Goal: Book appointment/travel/reservation

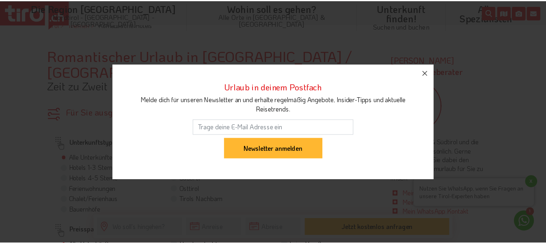
scroll to position [243, 0]
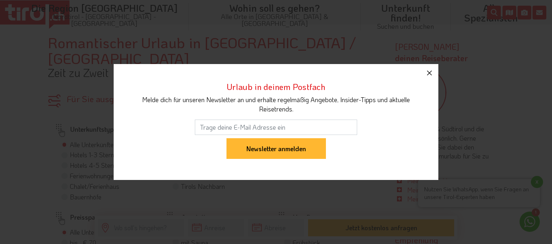
click at [428, 80] on button "button" at bounding box center [429, 73] width 18 height 18
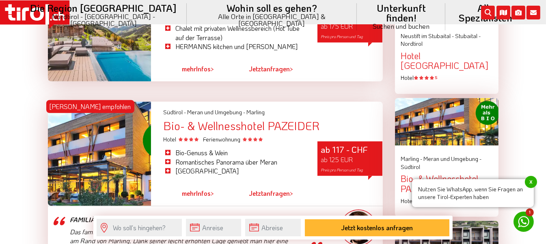
scroll to position [892, 0]
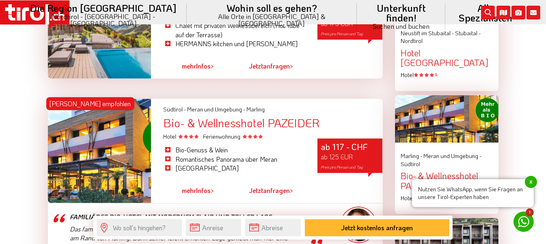
click at [89, 138] on div at bounding box center [99, 151] width 103 height 104
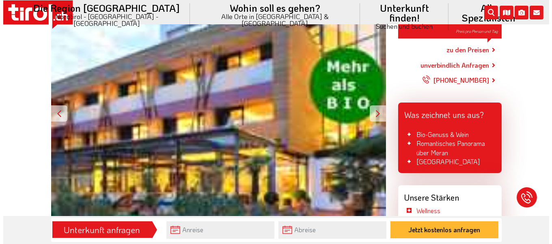
scroll to position [202, 0]
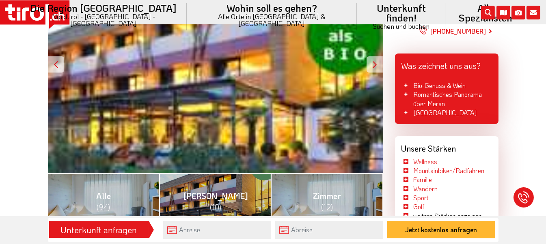
click at [374, 64] on div at bounding box center [374, 64] width 16 height 16
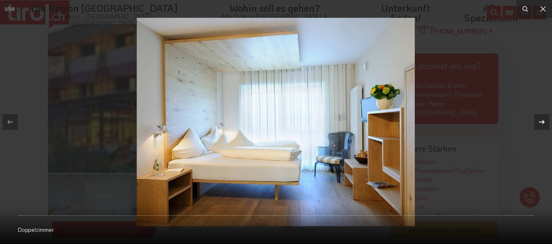
click at [545, 122] on button at bounding box center [537, 122] width 28 height 41
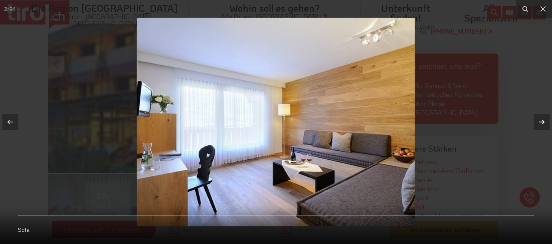
click at [545, 122] on div at bounding box center [541, 121] width 15 height 15
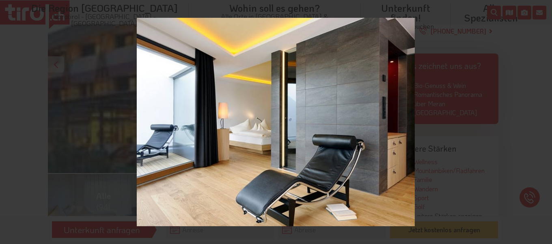
click at [545, 122] on div "3 / 94 Liege in Zimmer" at bounding box center [276, 122] width 552 height 244
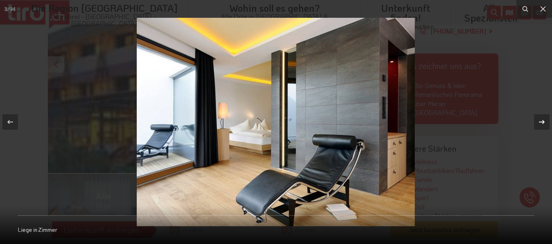
click at [545, 122] on div at bounding box center [541, 121] width 15 height 15
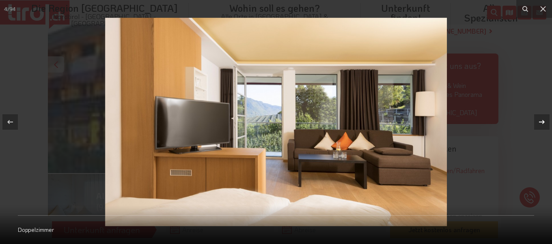
click at [544, 122] on icon at bounding box center [542, 122] width 6 height 4
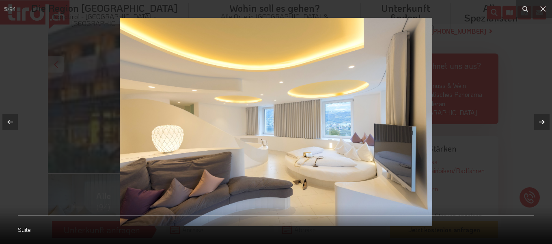
click at [544, 122] on icon at bounding box center [542, 122] width 6 height 4
